Goal: Information Seeking & Learning: Learn about a topic

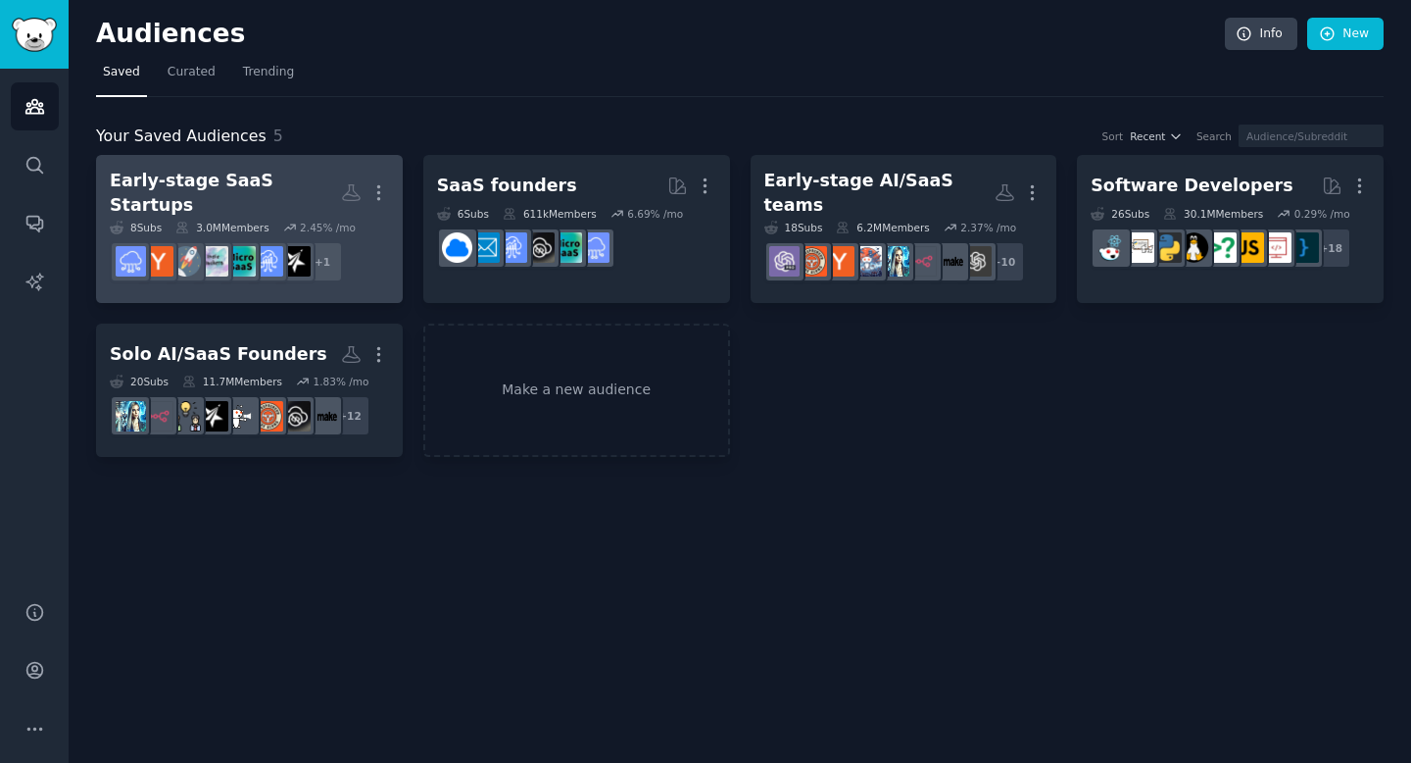
click at [296, 187] on div "Early-stage SaaS Startups" at bounding box center [225, 193] width 231 height 48
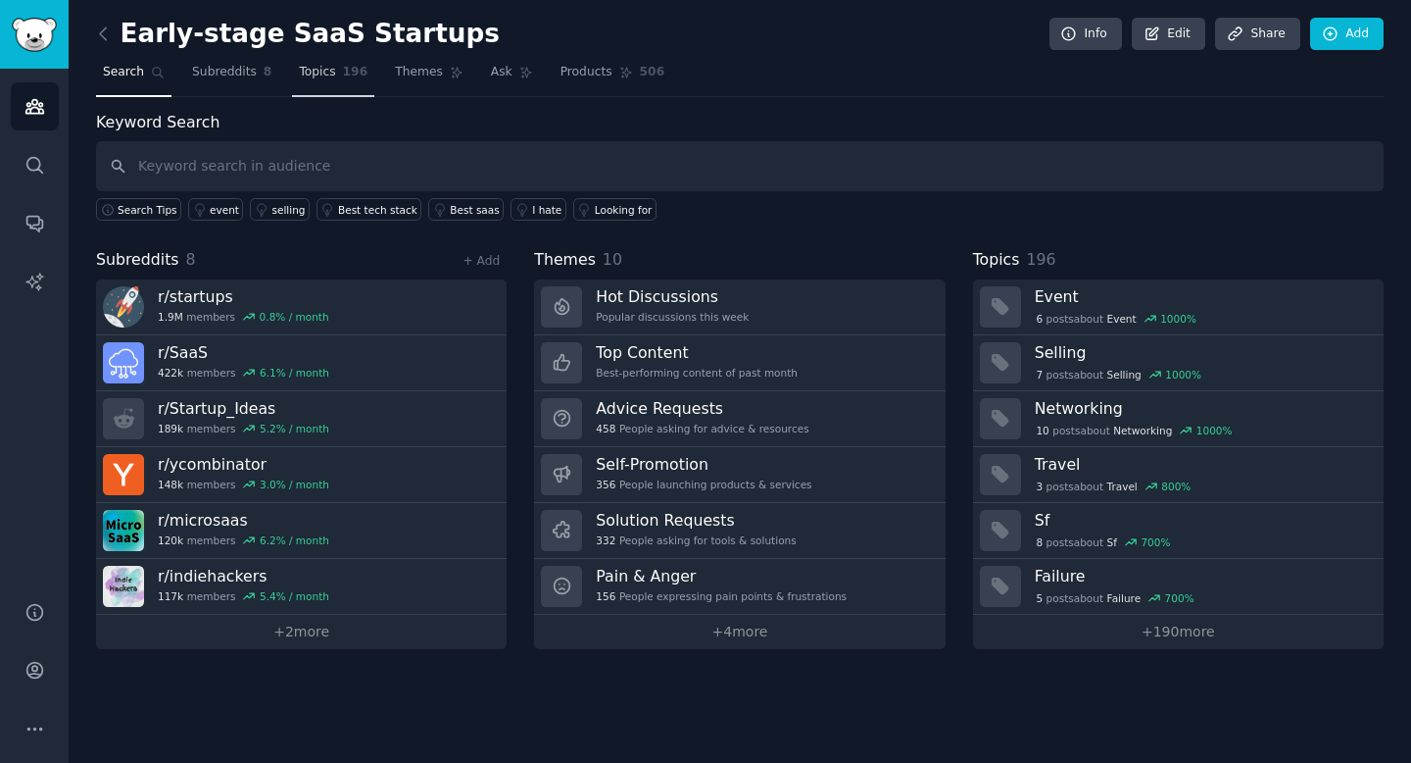
click at [337, 80] on link "Topics 196" at bounding box center [333, 77] width 82 height 40
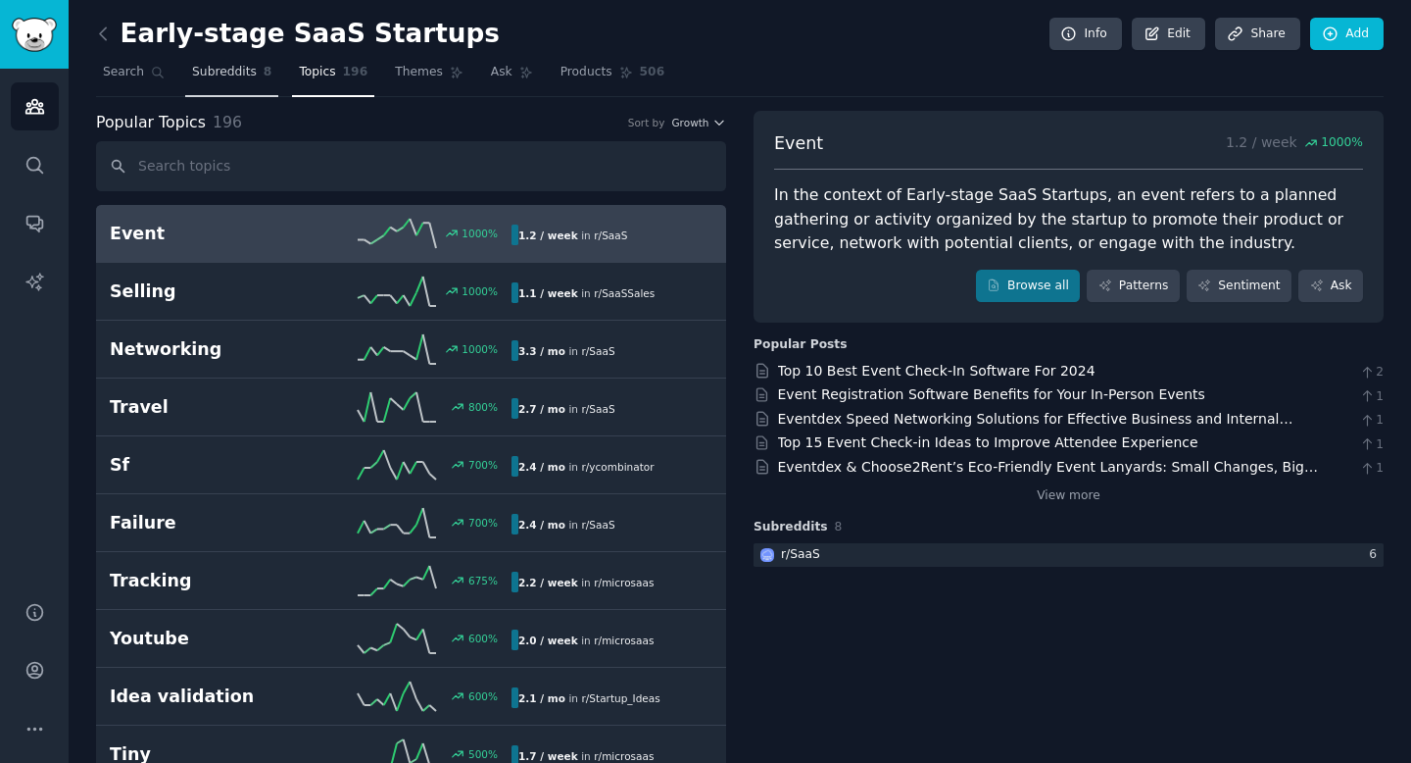
click at [205, 76] on span "Subreddits" at bounding box center [224, 73] width 65 height 18
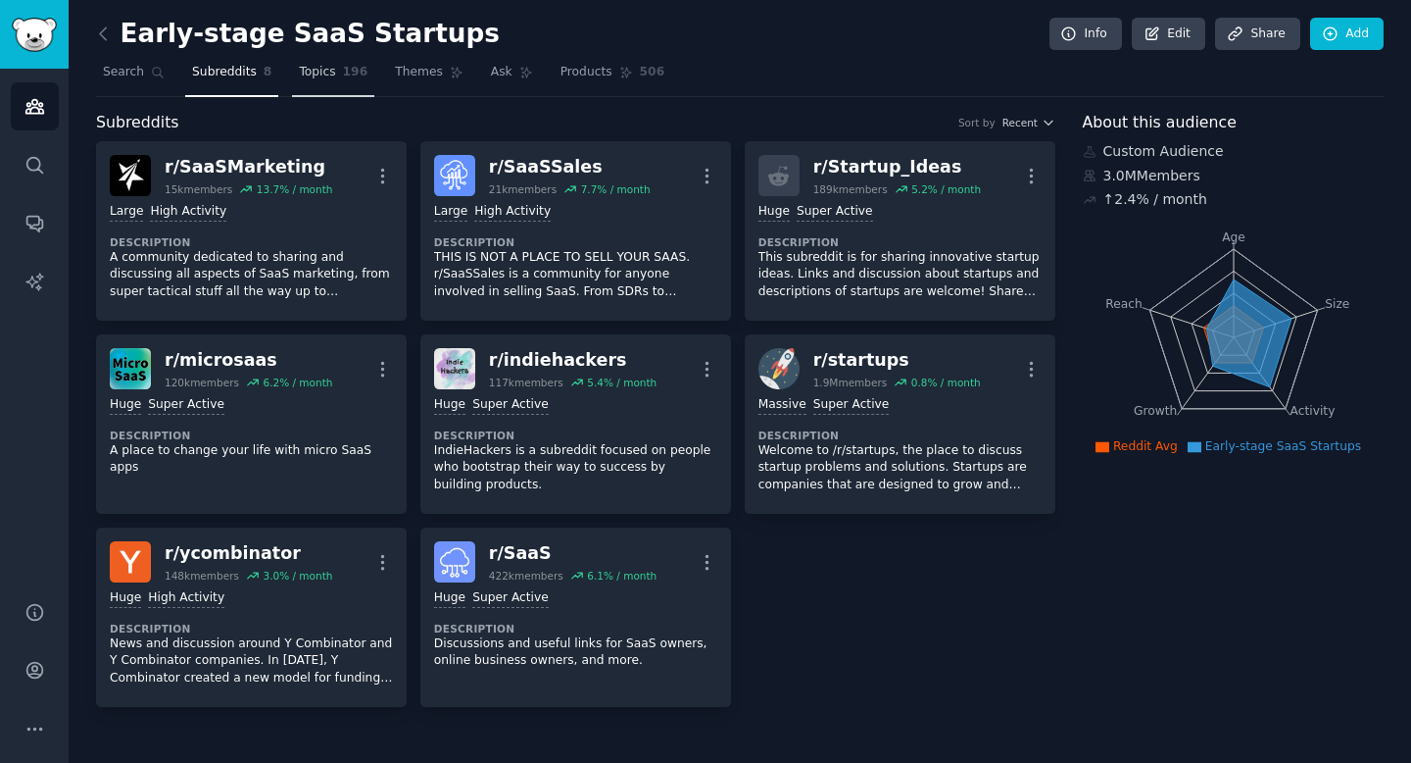
click at [359, 73] on span "196" at bounding box center [355, 73] width 25 height 18
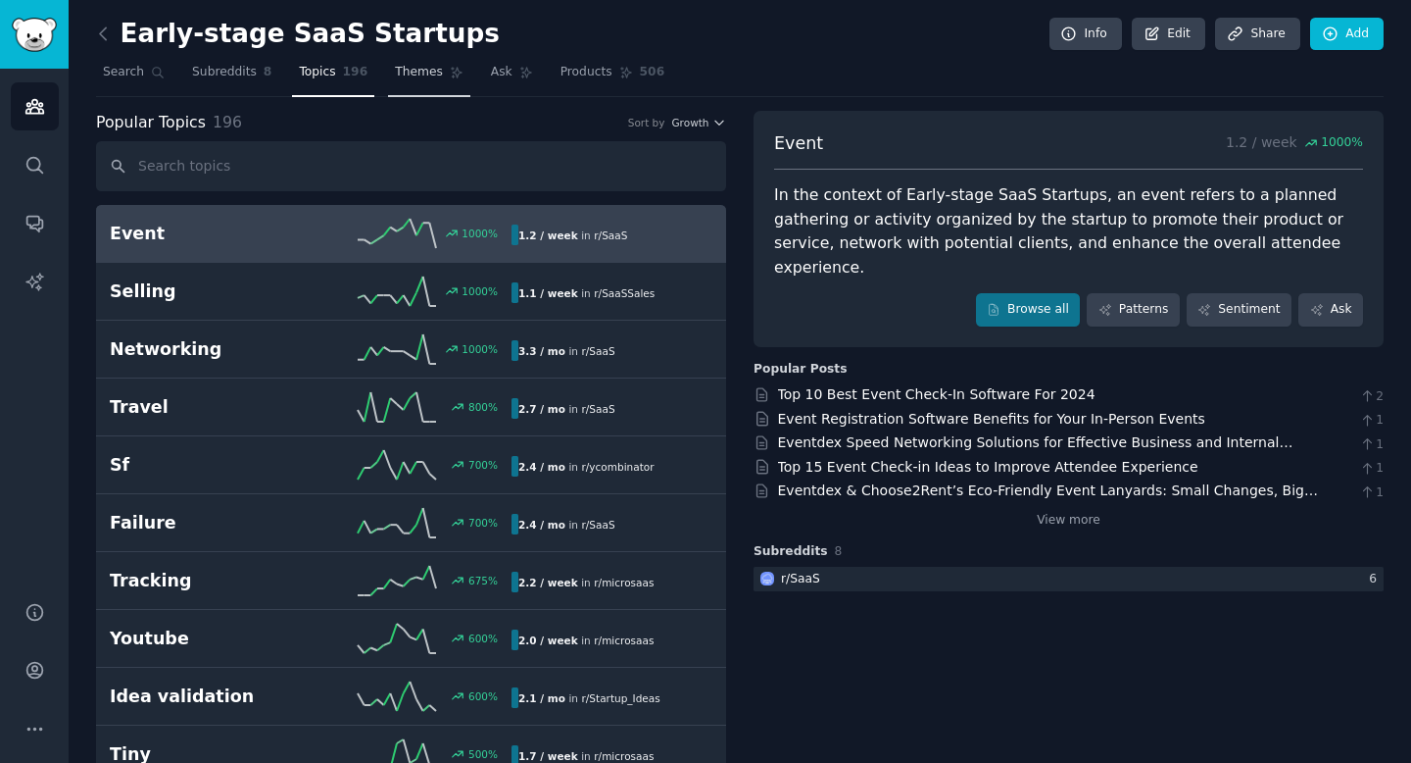
click at [415, 75] on span "Themes" at bounding box center [419, 73] width 48 height 18
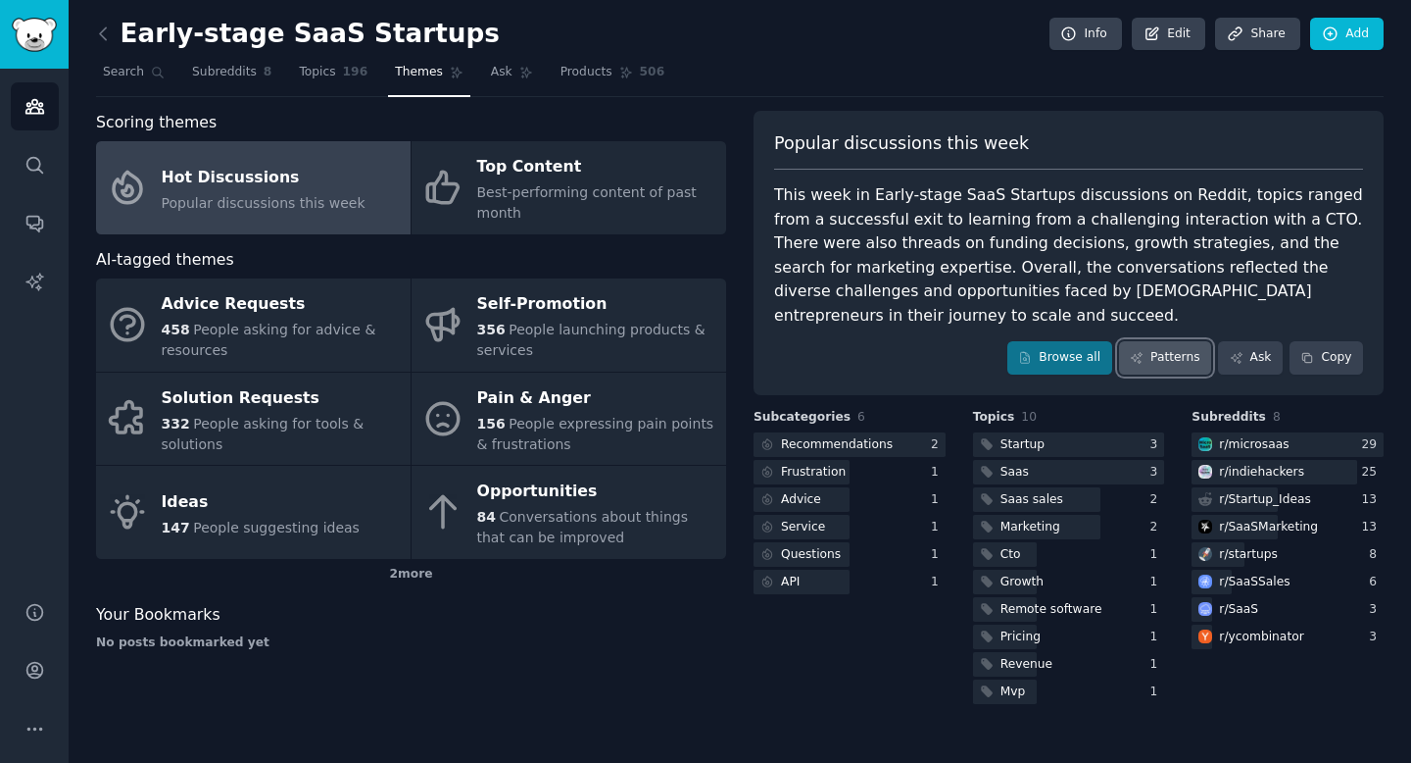
click at [1168, 341] on link "Patterns" at bounding box center [1165, 357] width 92 height 33
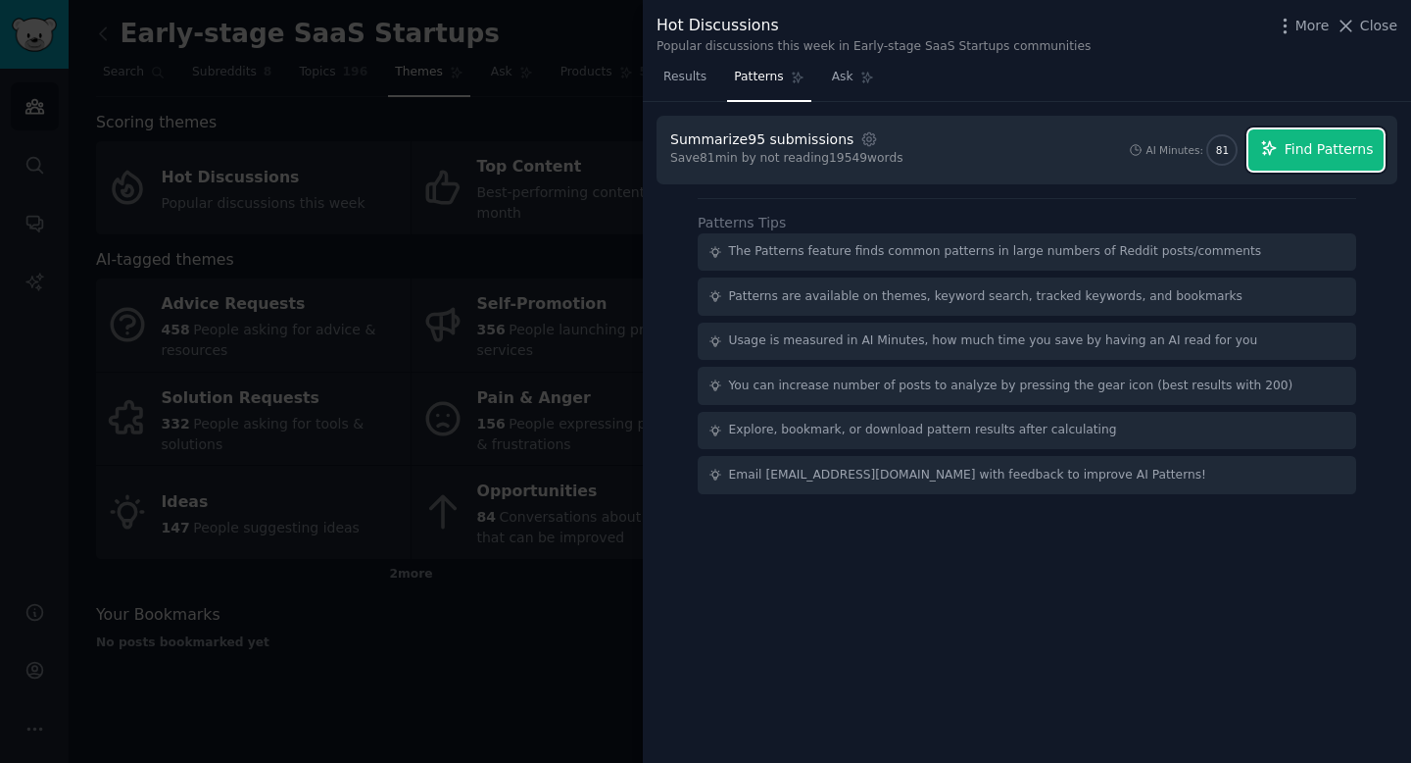
click at [1323, 152] on span "Find Patterns" at bounding box center [1329, 149] width 89 height 21
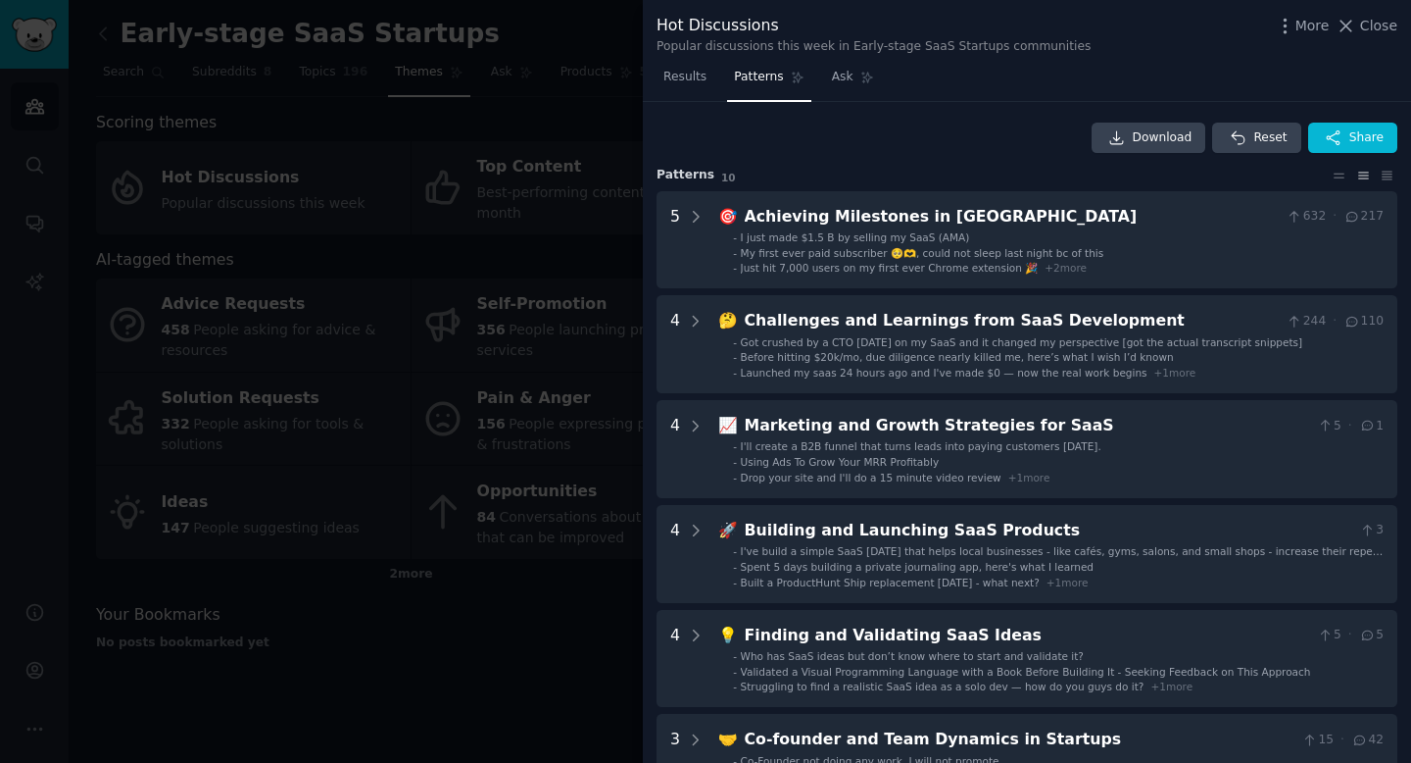
click at [954, 144] on div "Download Reset Share" at bounding box center [1027, 138] width 741 height 31
click at [947, 138] on div "Download Reset Share" at bounding box center [1027, 138] width 741 height 31
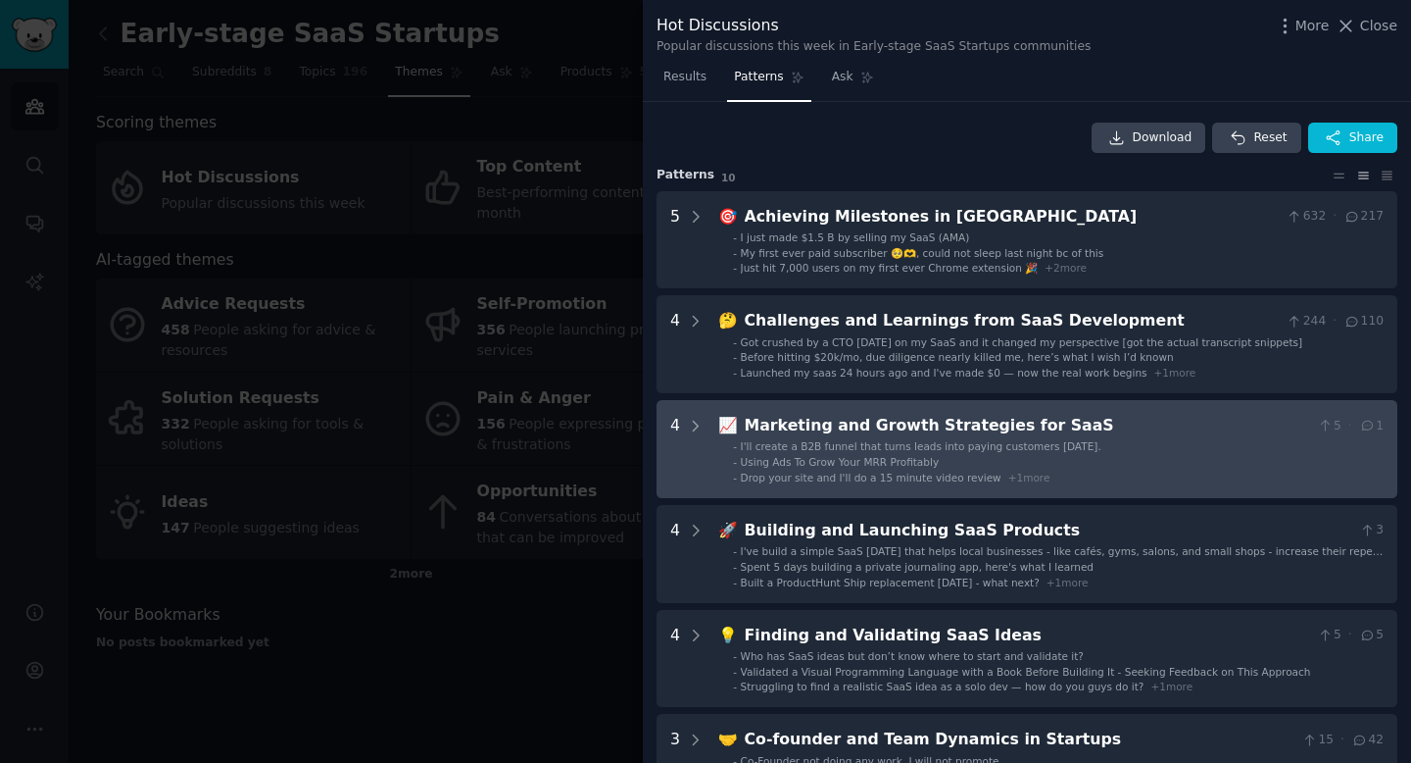
click at [1022, 483] on div "Drop your site and I'll do a 15 minute video review + 1 more" at bounding box center [896, 477] width 310 height 14
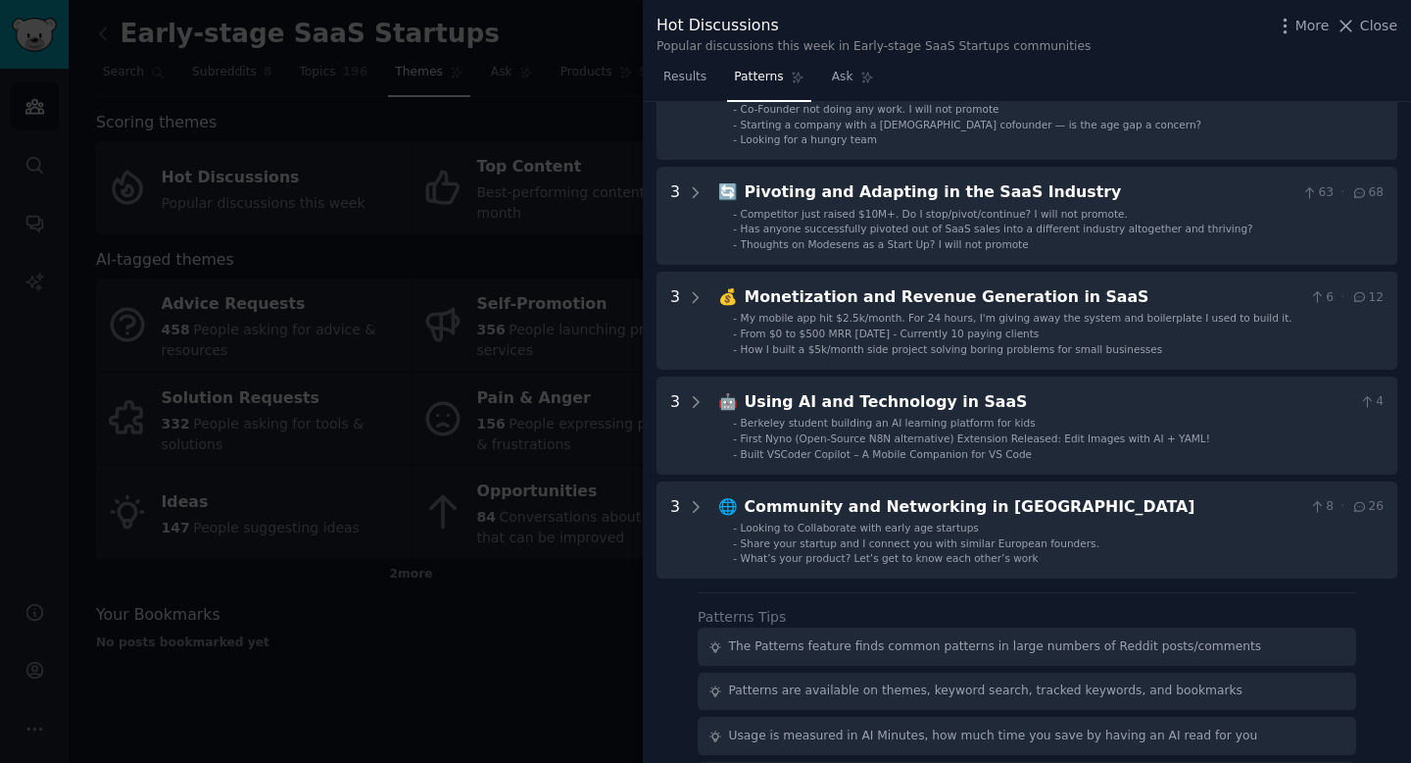
scroll to position [1082, 0]
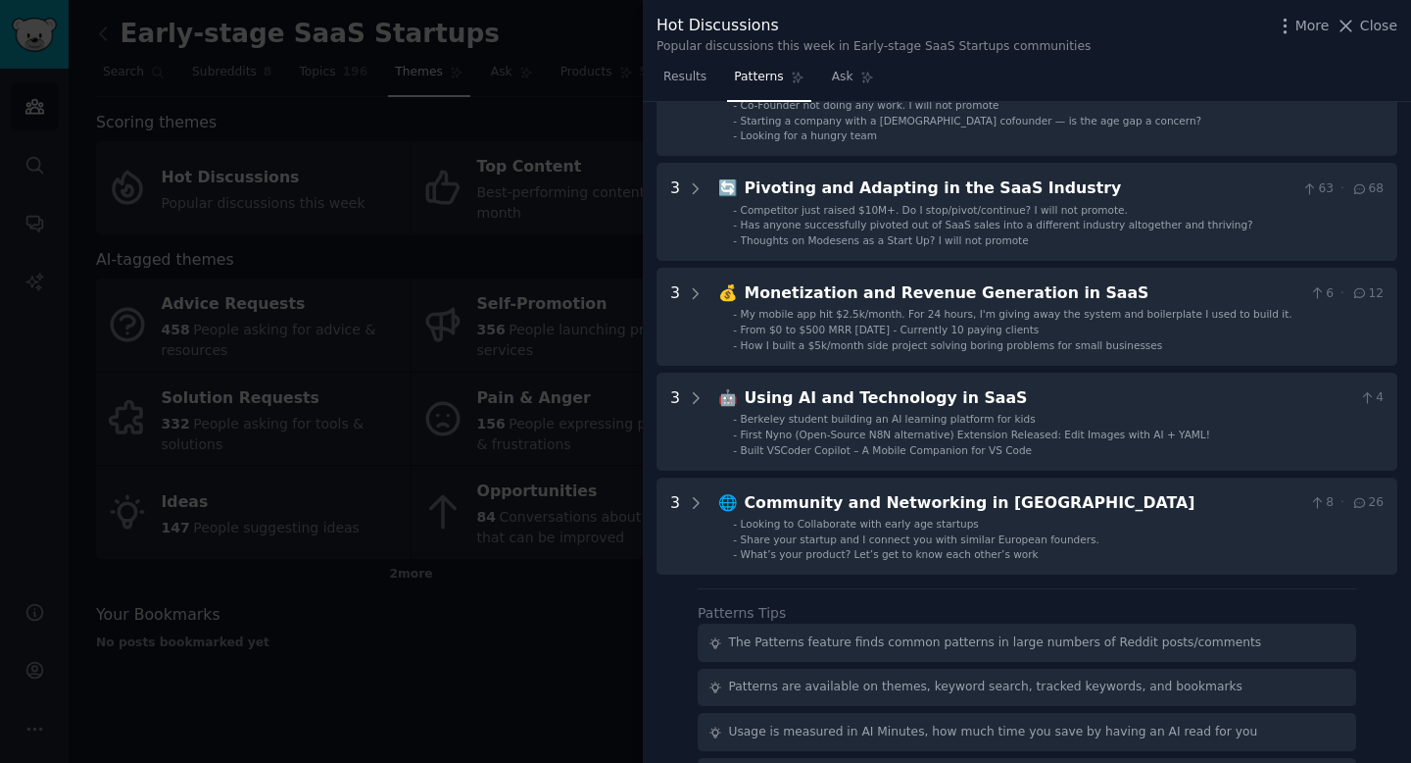
click at [630, 21] on div at bounding box center [705, 381] width 1411 height 763
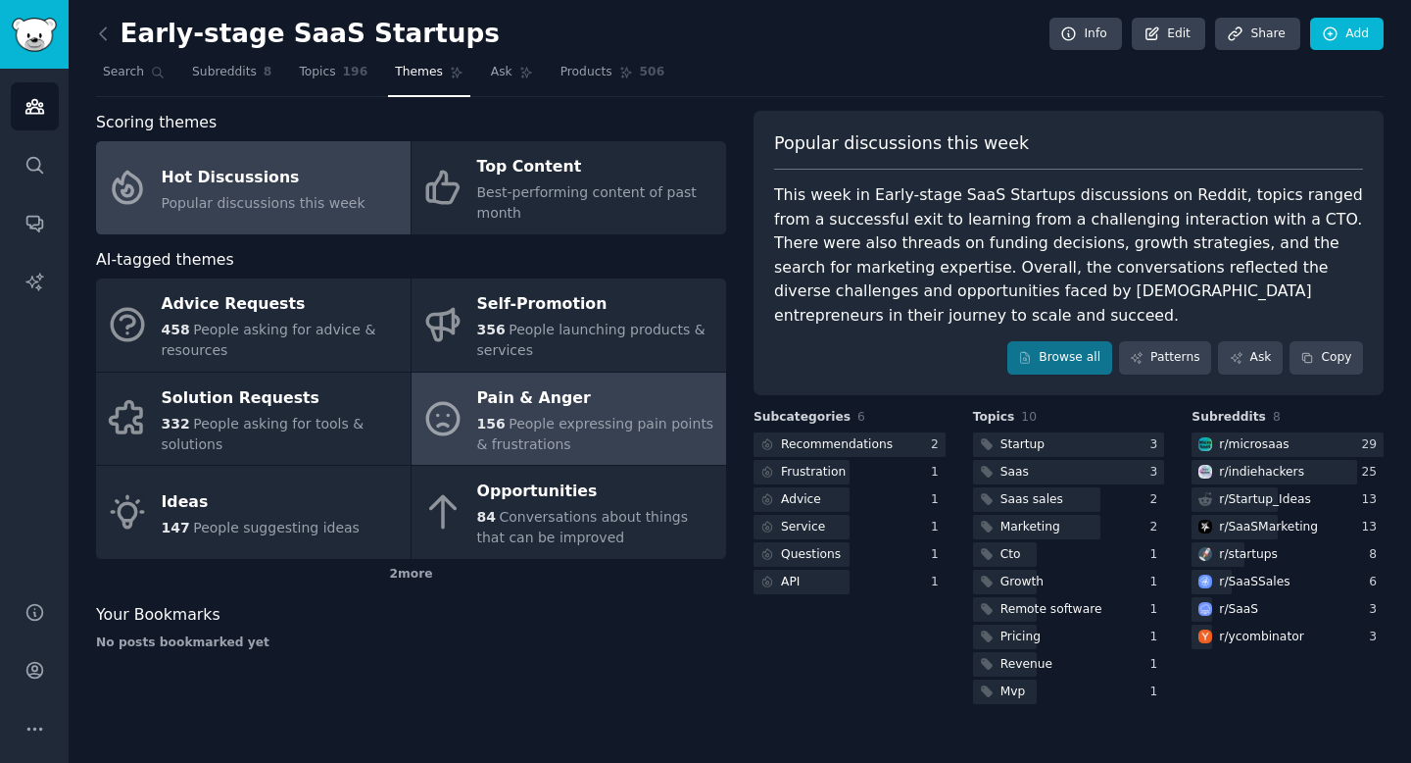
click at [552, 427] on span "People expressing pain points & frustrations" at bounding box center [595, 434] width 237 height 36
